Goal: Task Accomplishment & Management: Manage account settings

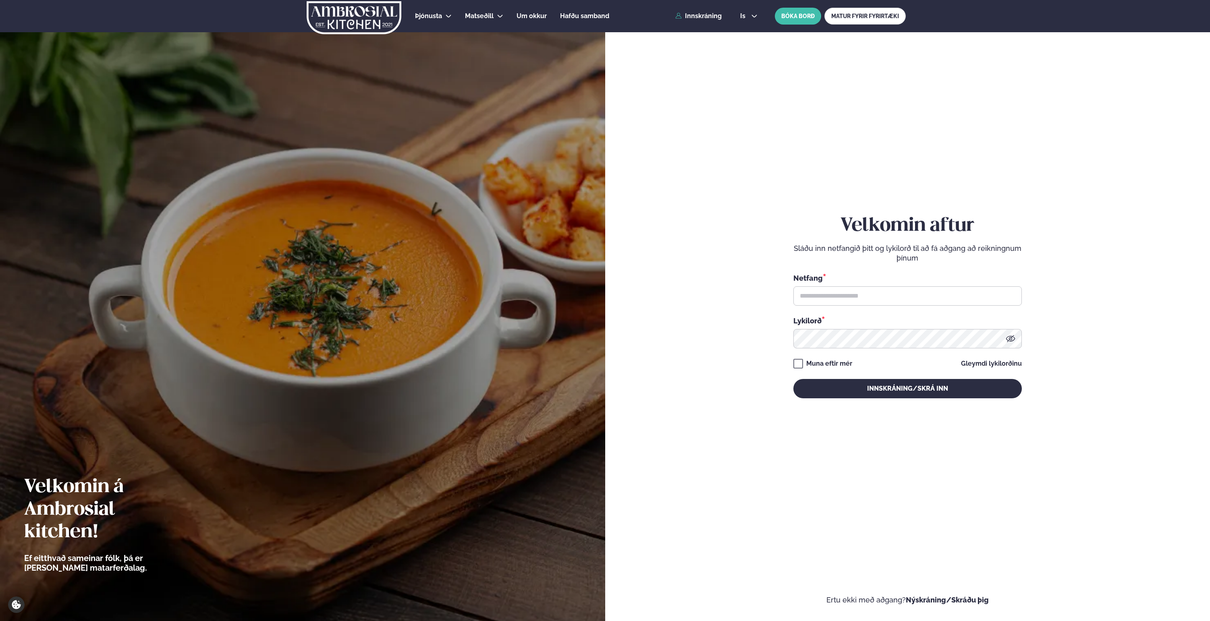
click at [914, 308] on div "Netfang * Lykilorð *" at bounding box center [907, 311] width 228 height 76
click at [913, 305] on div "Netfang * Lykilorð *" at bounding box center [907, 311] width 228 height 76
click at [913, 305] on input "text" at bounding box center [907, 295] width 228 height 19
type input "**********"
click at [793, 379] on button "Innskráning/Skrá inn" at bounding box center [907, 388] width 228 height 19
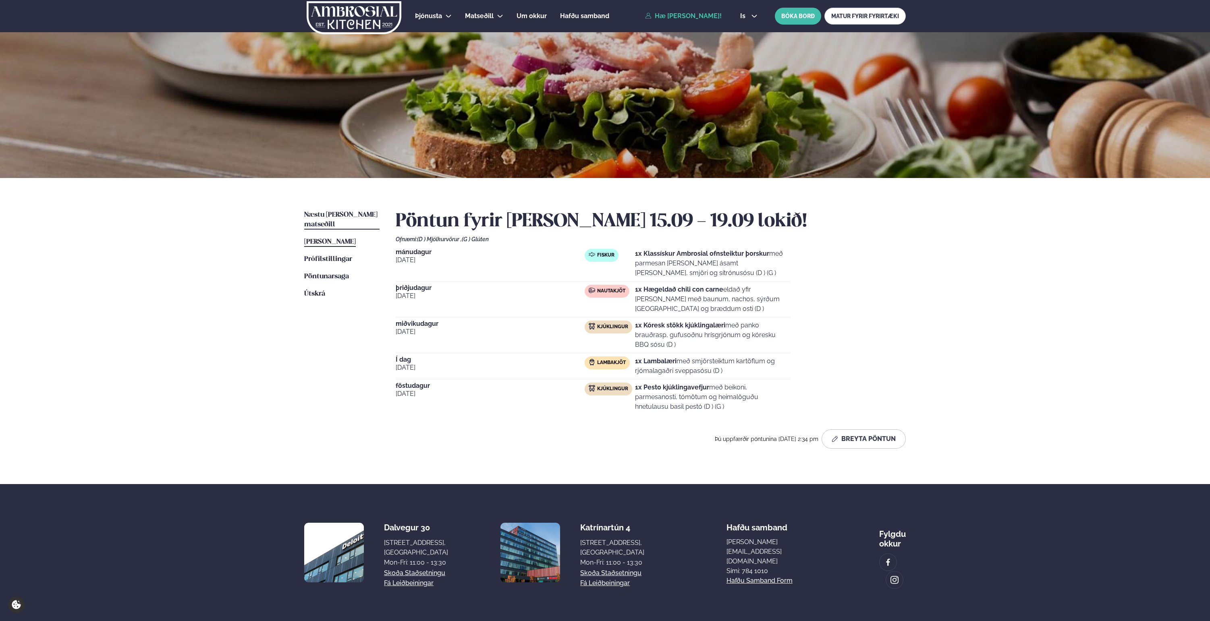
click at [359, 211] on link "Næstu viku matseðill Næsta vika" at bounding box center [341, 219] width 75 height 19
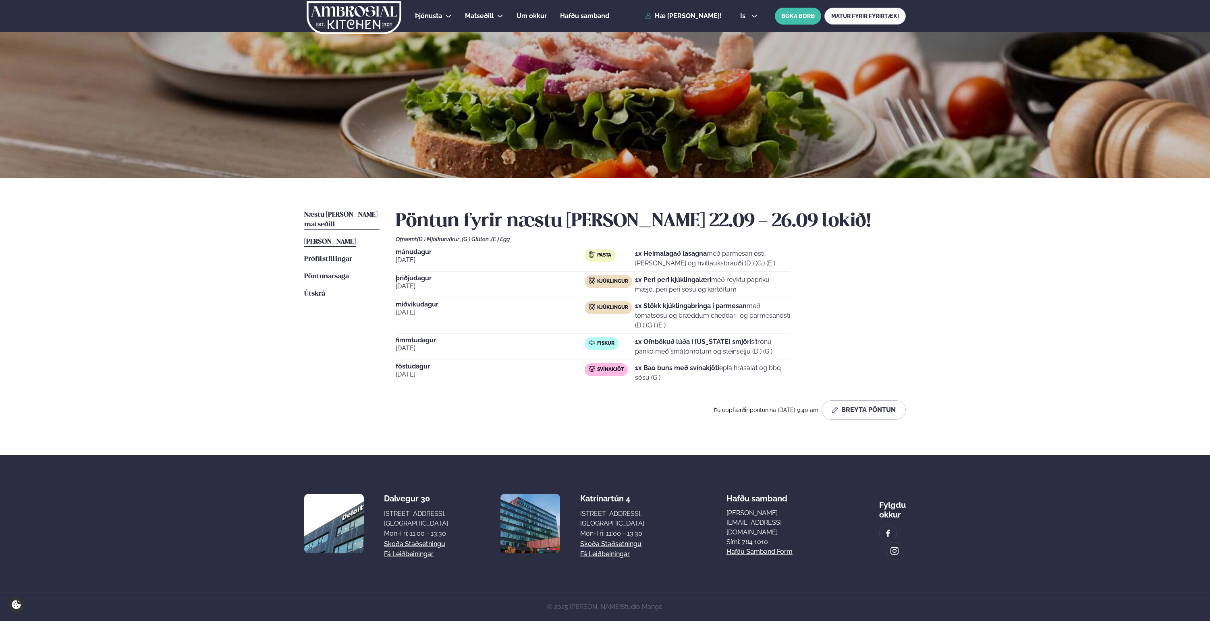
click at [356, 239] on span "Þessa viku matseðill" at bounding box center [330, 242] width 52 height 7
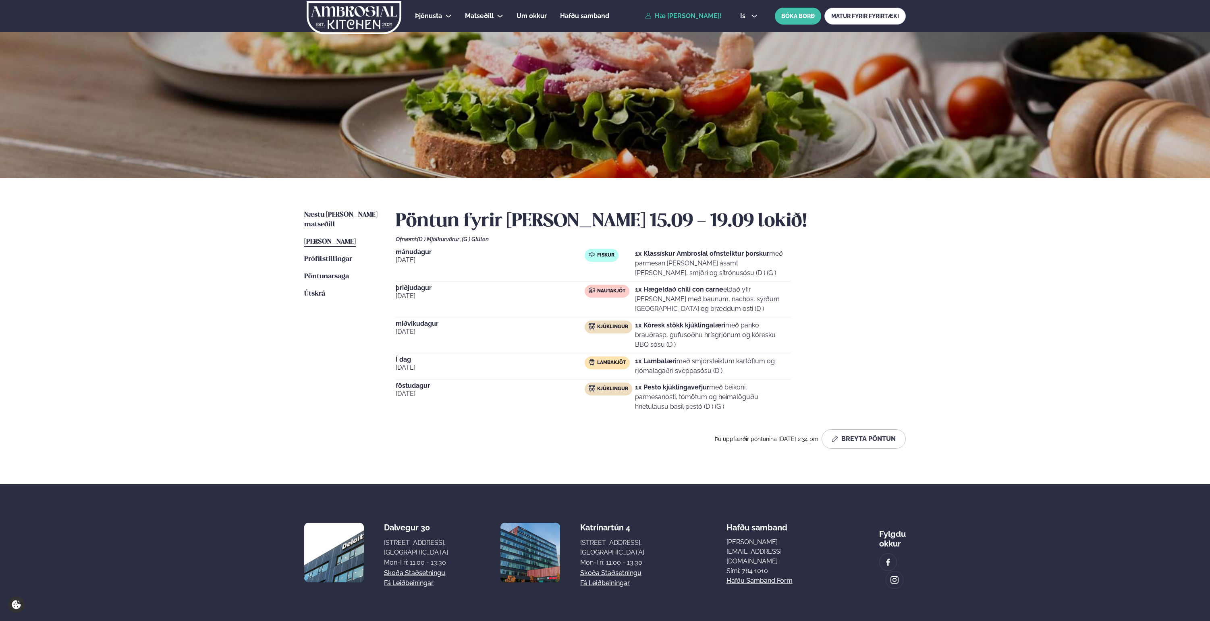
click at [357, 223] on ul "Næstu viku matseðill Næsta vika Þessa viku matseðill Þessa viku Prófílstillinga…" at bounding box center [341, 332] width 75 height 245
click at [357, 214] on span "Næstu viku matseðill" at bounding box center [340, 220] width 73 height 17
